Goal: Information Seeking & Learning: Learn about a topic

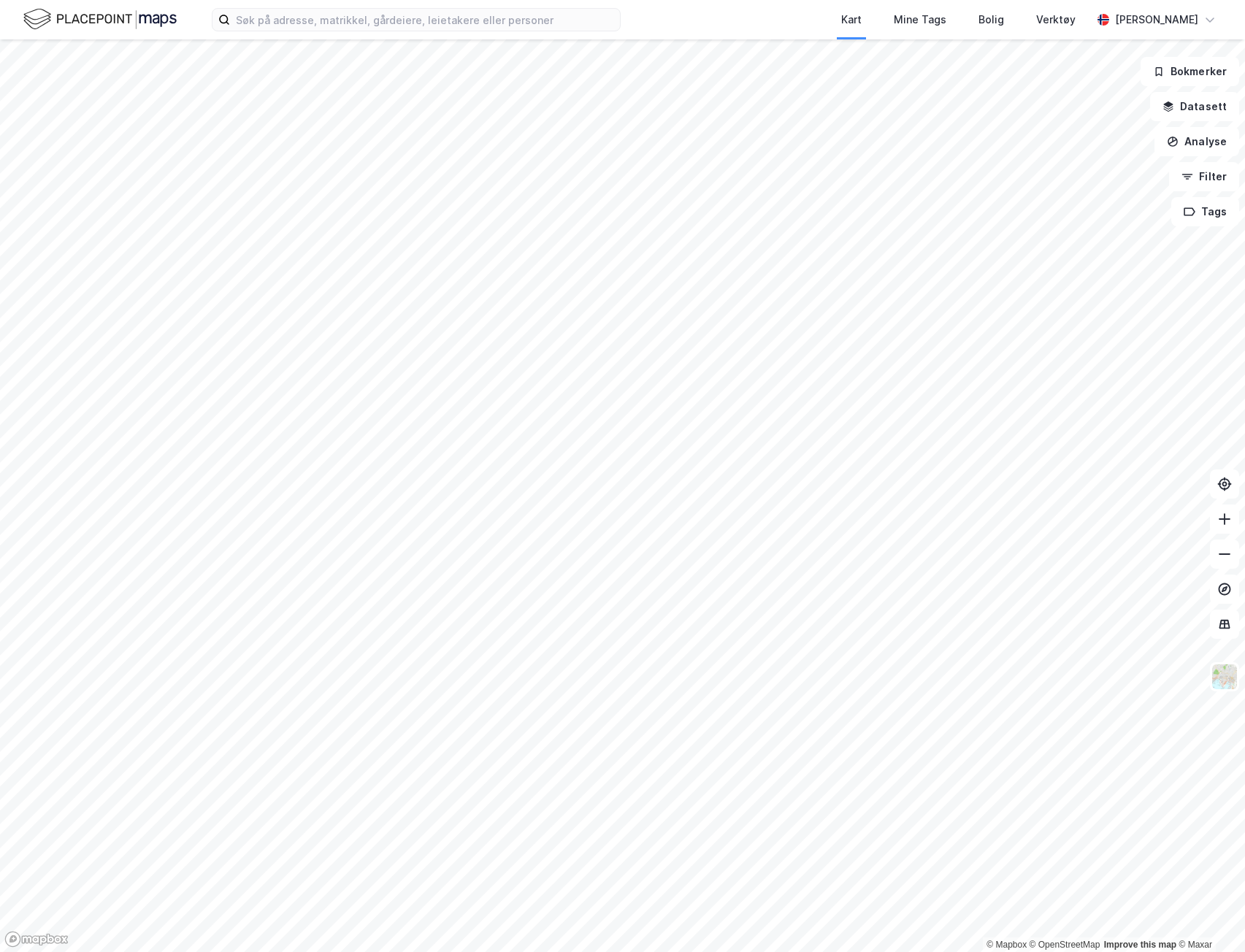
click at [450, 37] on div "Kart Mine Tags [PERSON_NAME] Verktøy [PERSON_NAME]" at bounding box center [622, 19] width 1245 height 39
click at [459, 21] on input at bounding box center [425, 20] width 390 height 22
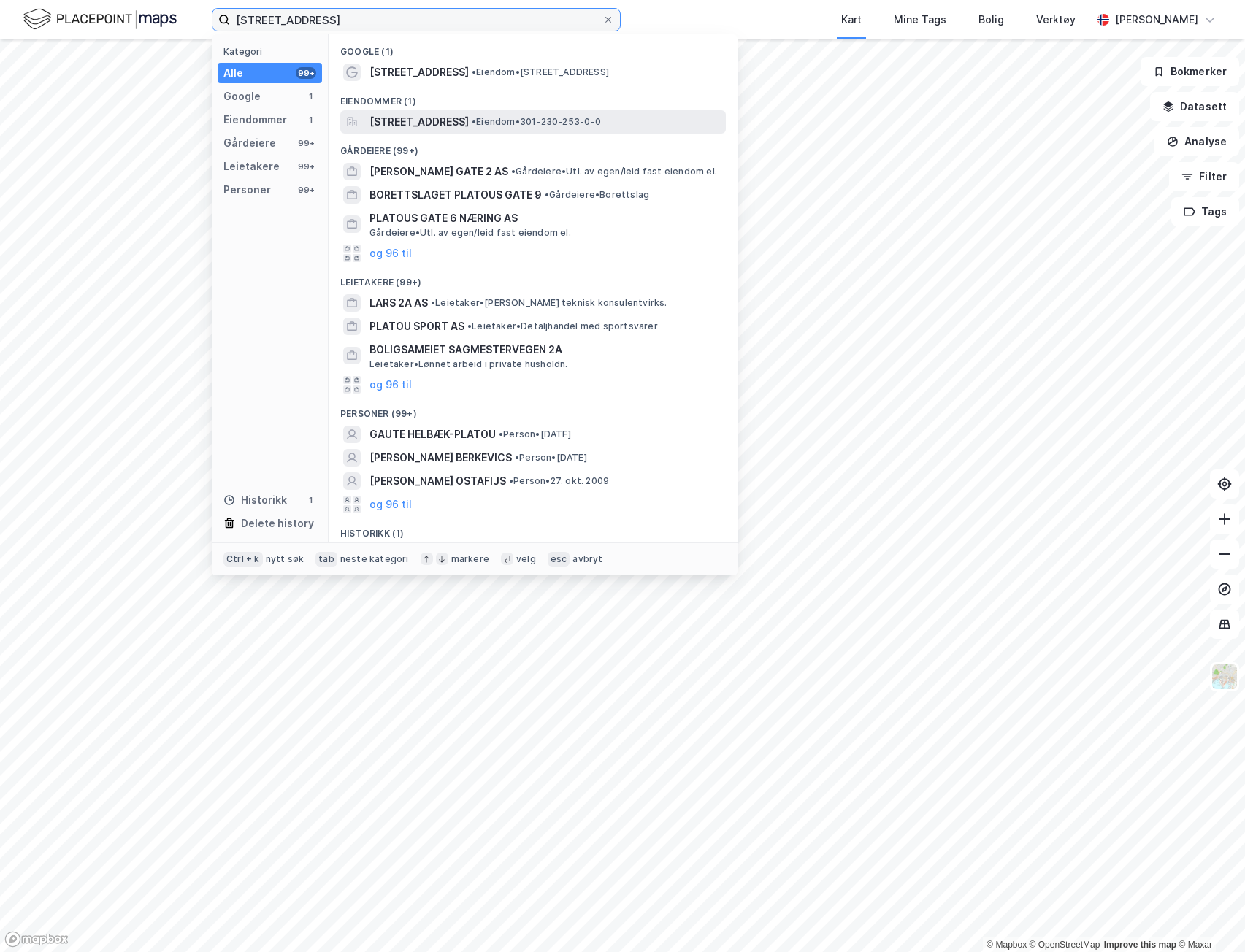
type input "[STREET_ADDRESS]"
click at [469, 124] on span "[STREET_ADDRESS]" at bounding box center [419, 122] width 99 height 18
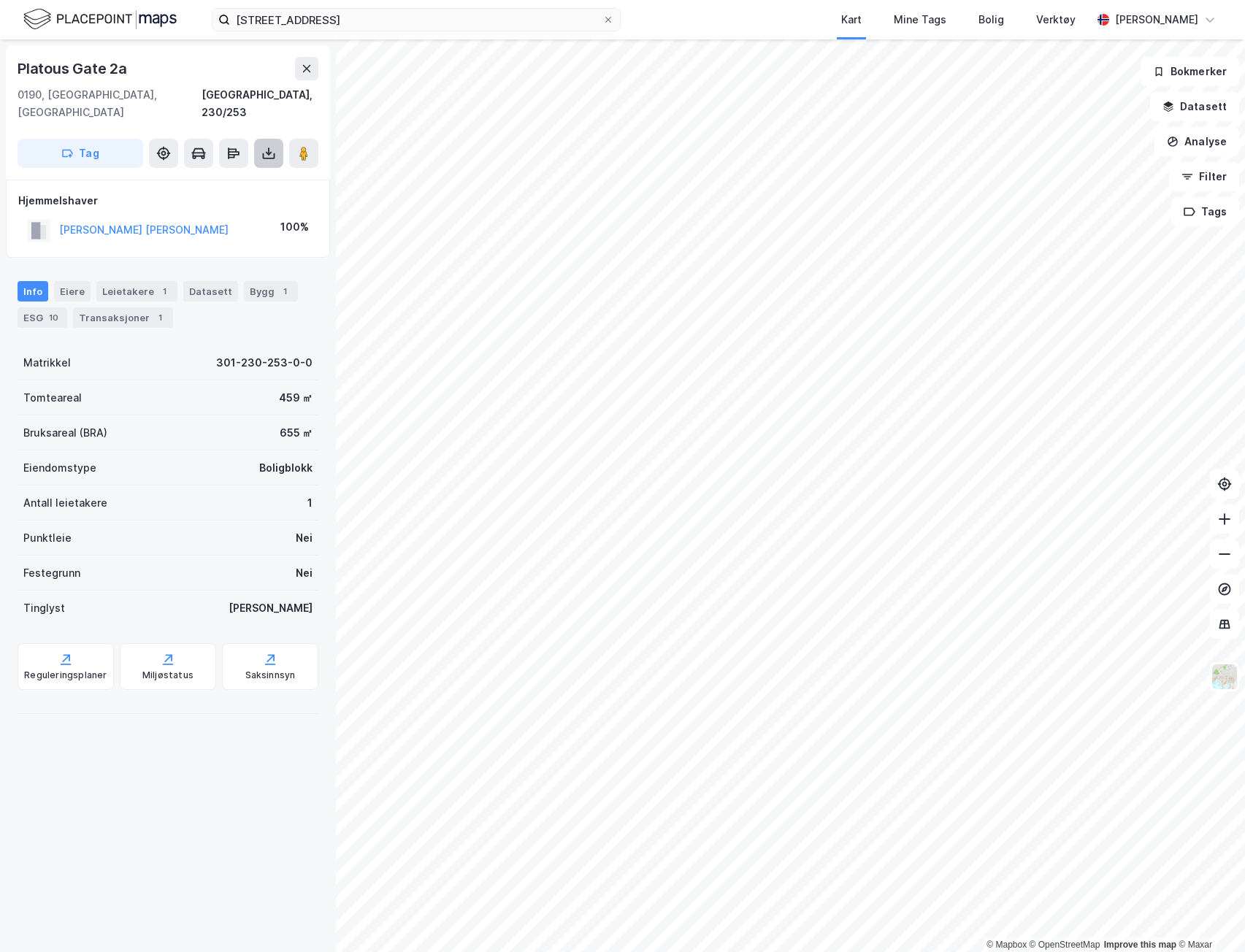
click at [259, 139] on button at bounding box center [268, 153] width 29 height 29
click at [238, 177] on div "Last ned grunnbok" at bounding box center [196, 183] width 85 height 12
